Goal: Task Accomplishment & Management: Manage account settings

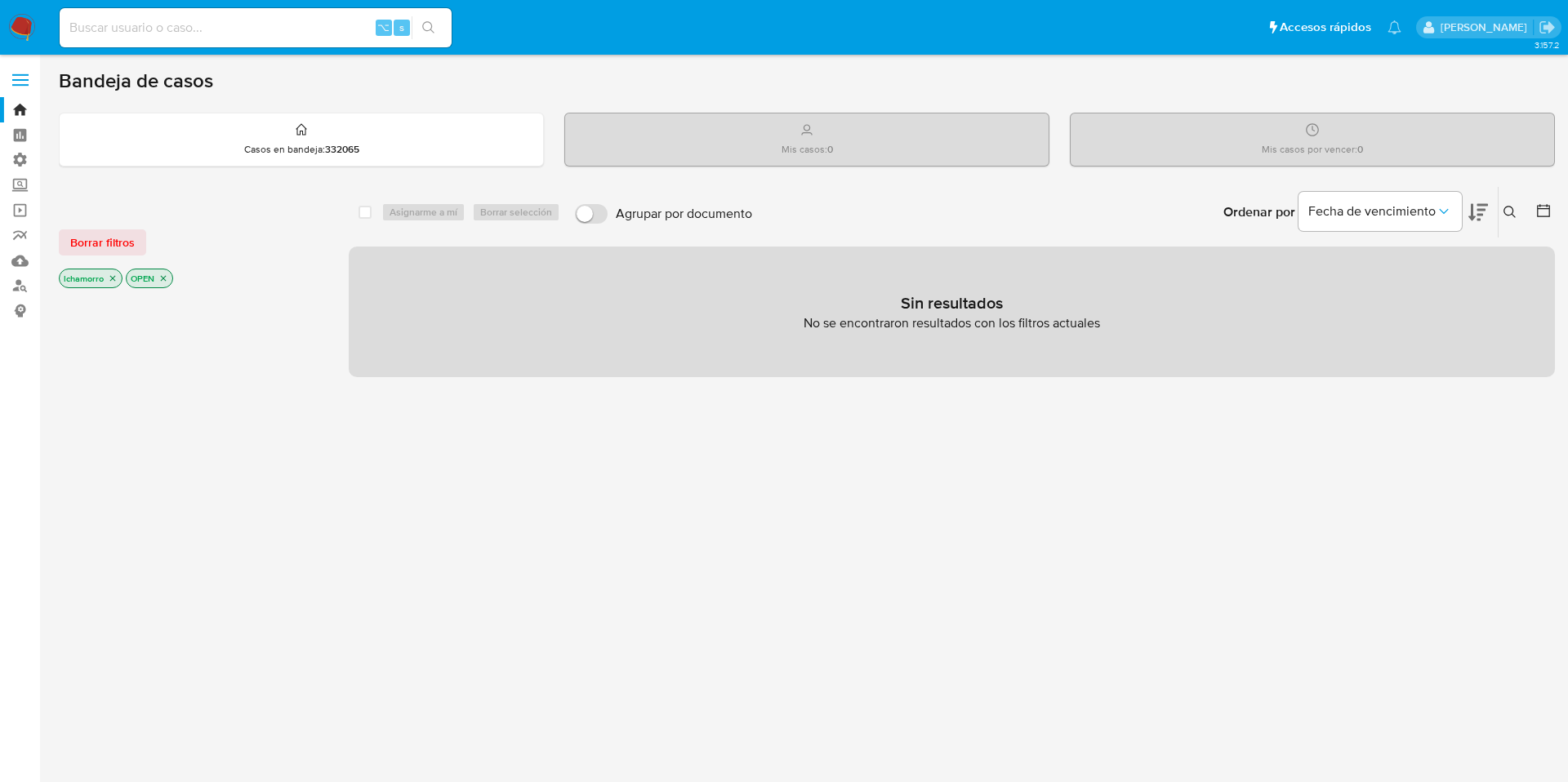
click at [17, 72] on label at bounding box center [20, 79] width 41 height 34
click at [0, 0] on input "checkbox" at bounding box center [0, 0] width 0 height 0
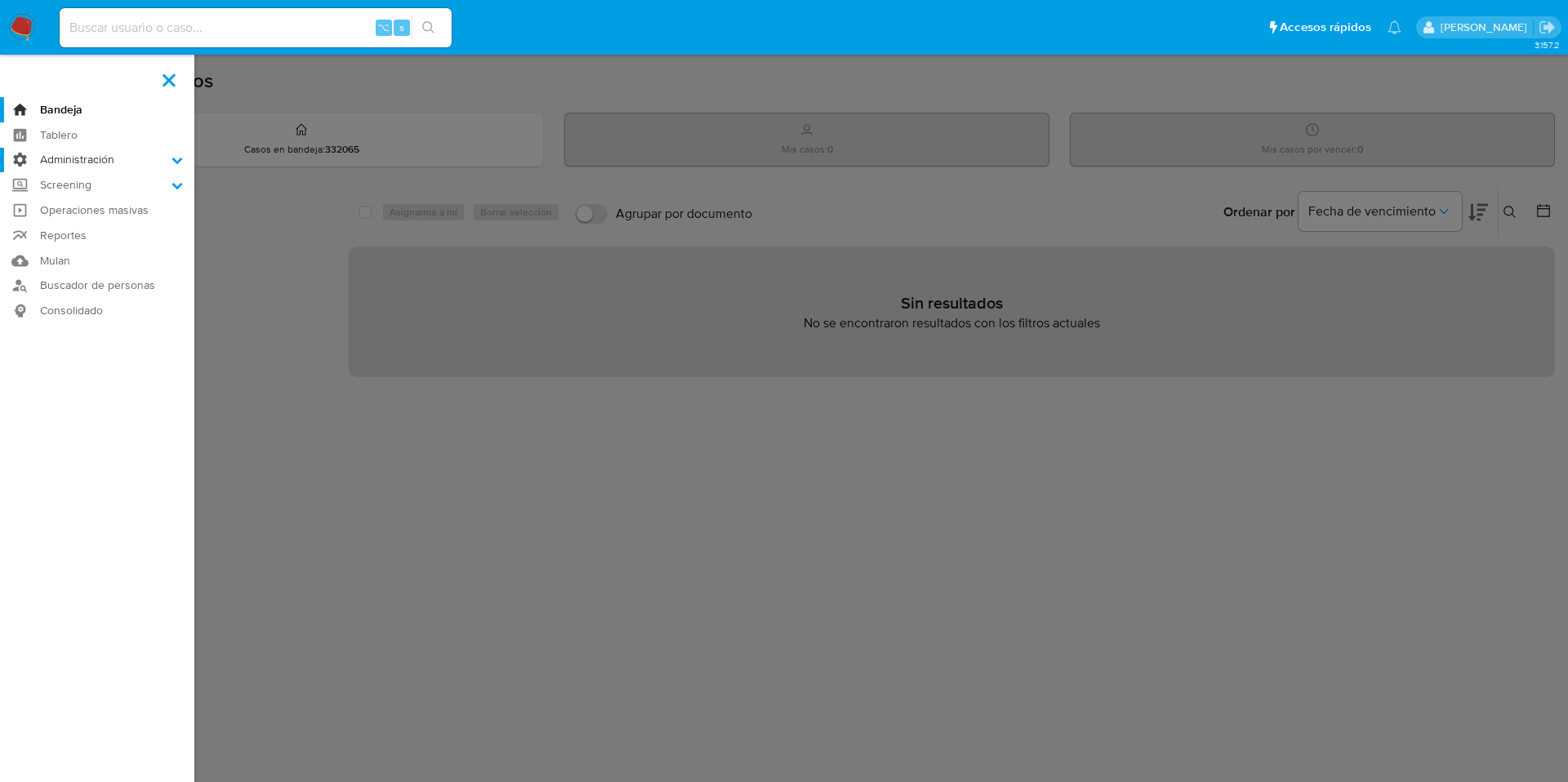
click at [69, 160] on label "Administración" at bounding box center [97, 160] width 194 height 26
click at [0, 0] on input "Administración" at bounding box center [0, 0] width 0 height 0
click at [65, 180] on link "Reglas" at bounding box center [97, 182] width 194 height 20
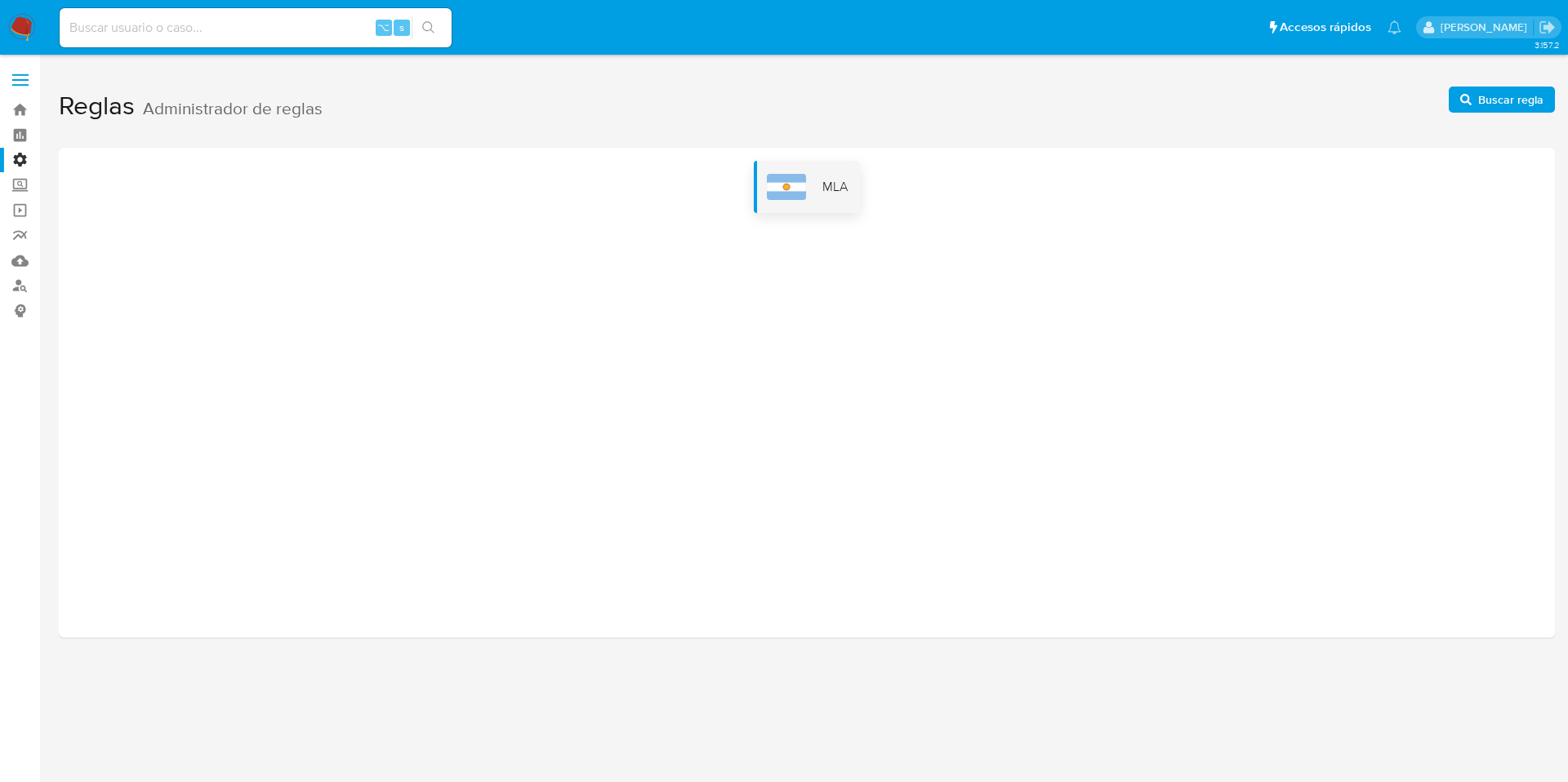
click at [791, 206] on div "MLA" at bounding box center [806, 186] width 107 height 52
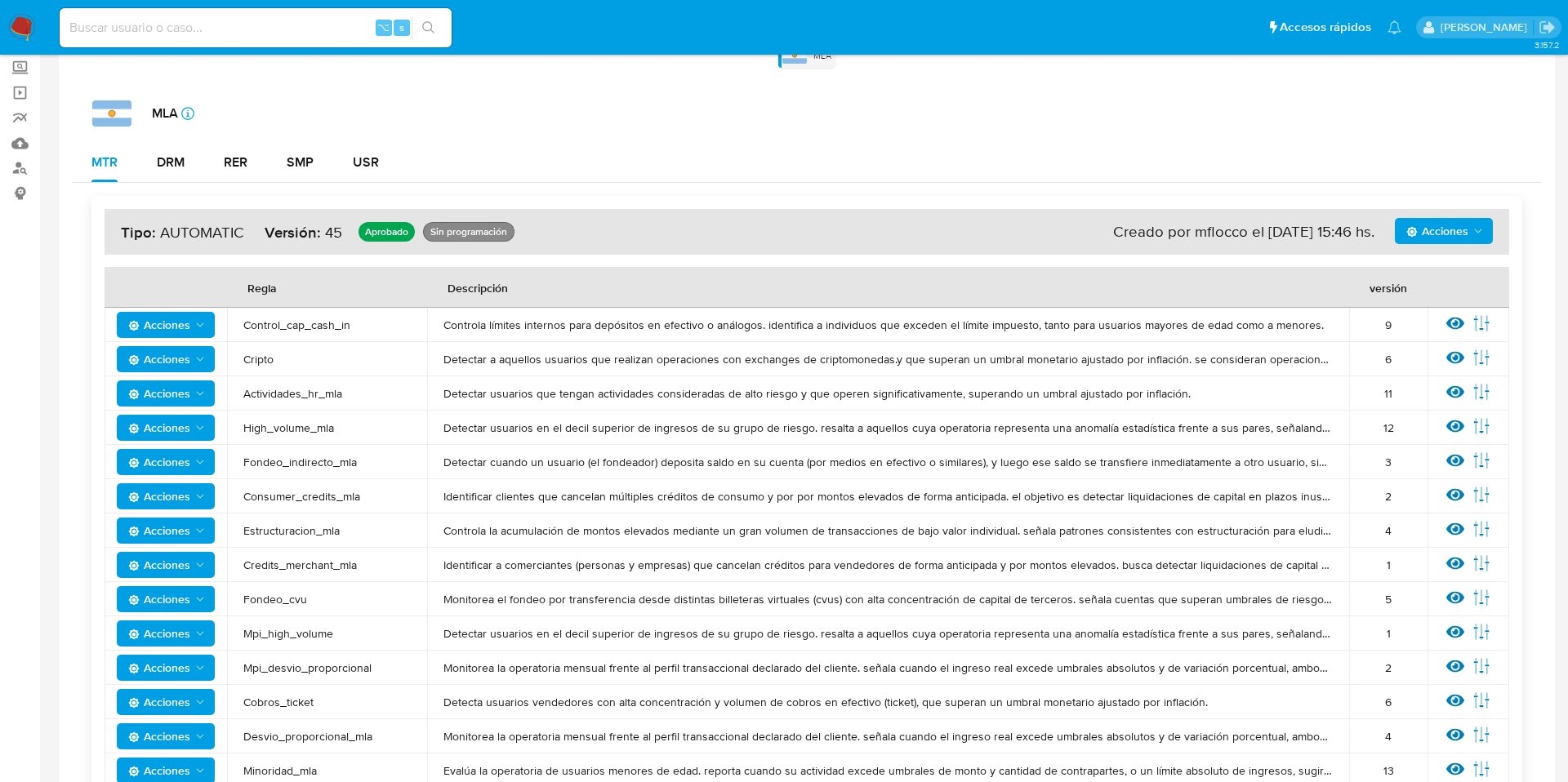
scroll to position [128, 0]
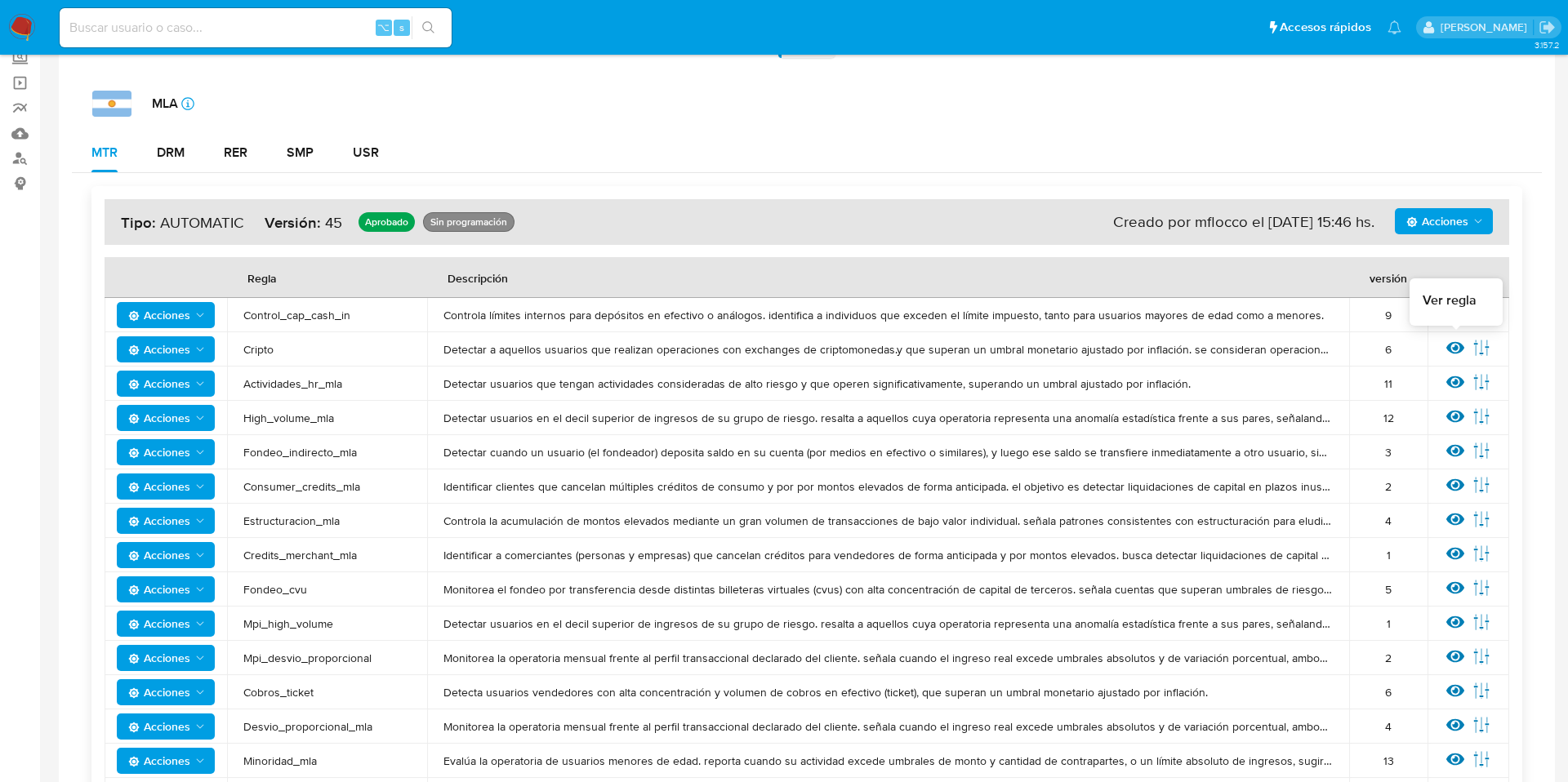
click at [1449, 348] on icon at bounding box center [1455, 348] width 18 height 12
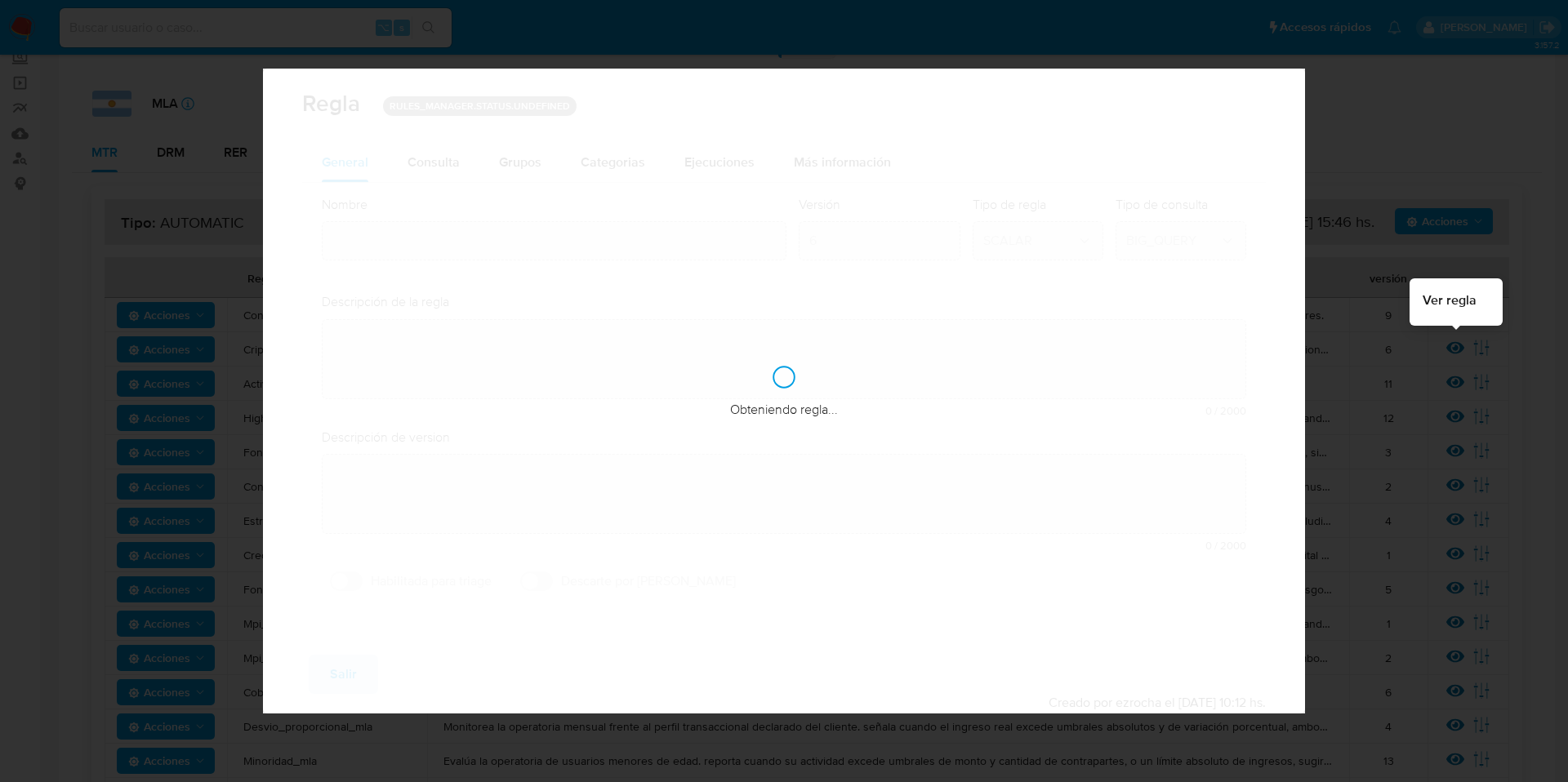
type input "Cripto"
type textarea "Detectar a aquellos usuarios que realizan operaciones con exchanges de criptomo…"
type textarea "Detección de usuarios que tengan ingresos y/o egresos totales elevados contra u…"
checkbox input "true"
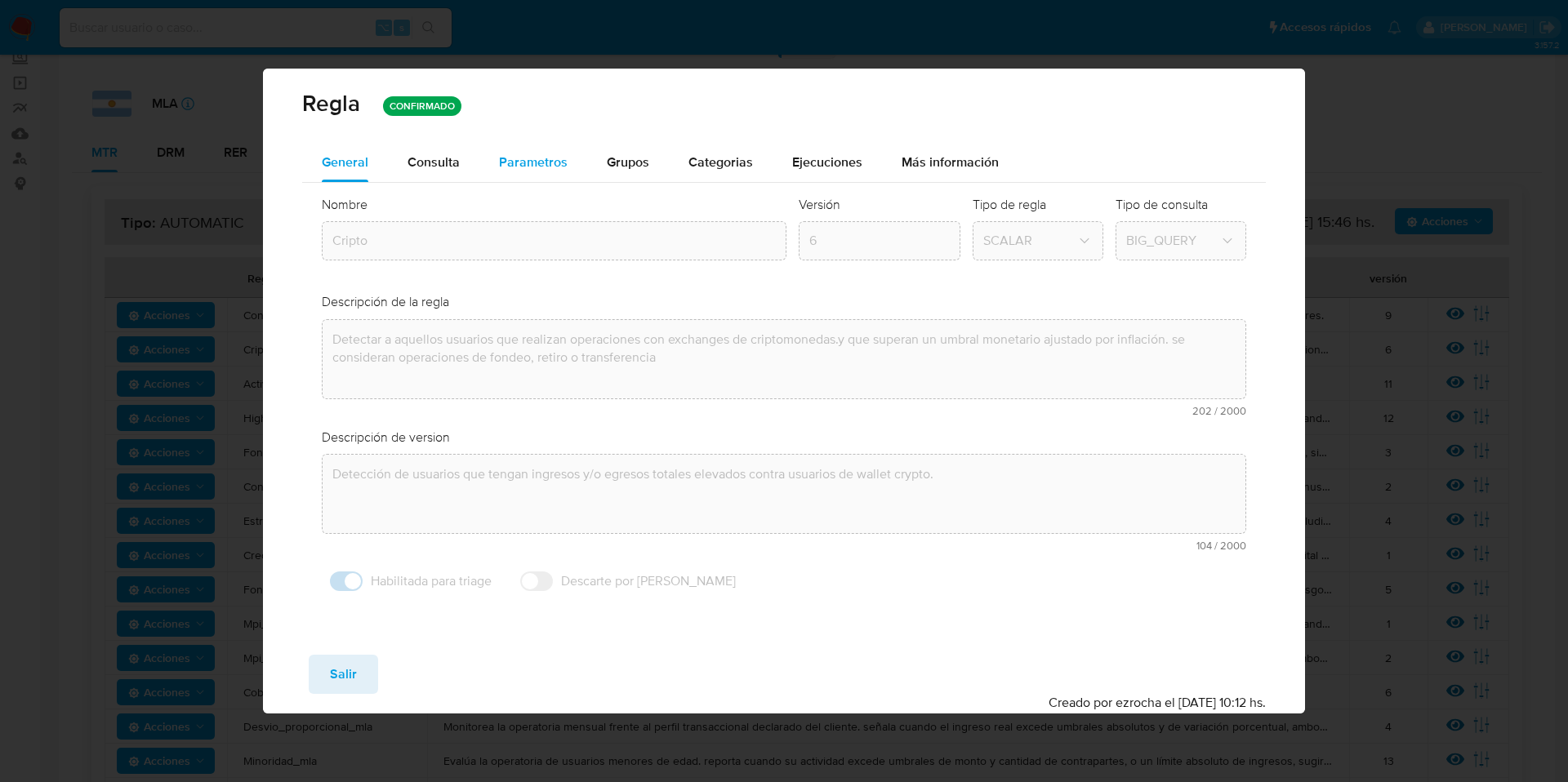
click at [527, 153] on span "Parametros" at bounding box center [533, 161] width 69 height 19
